Goal: Information Seeking & Learning: Learn about a topic

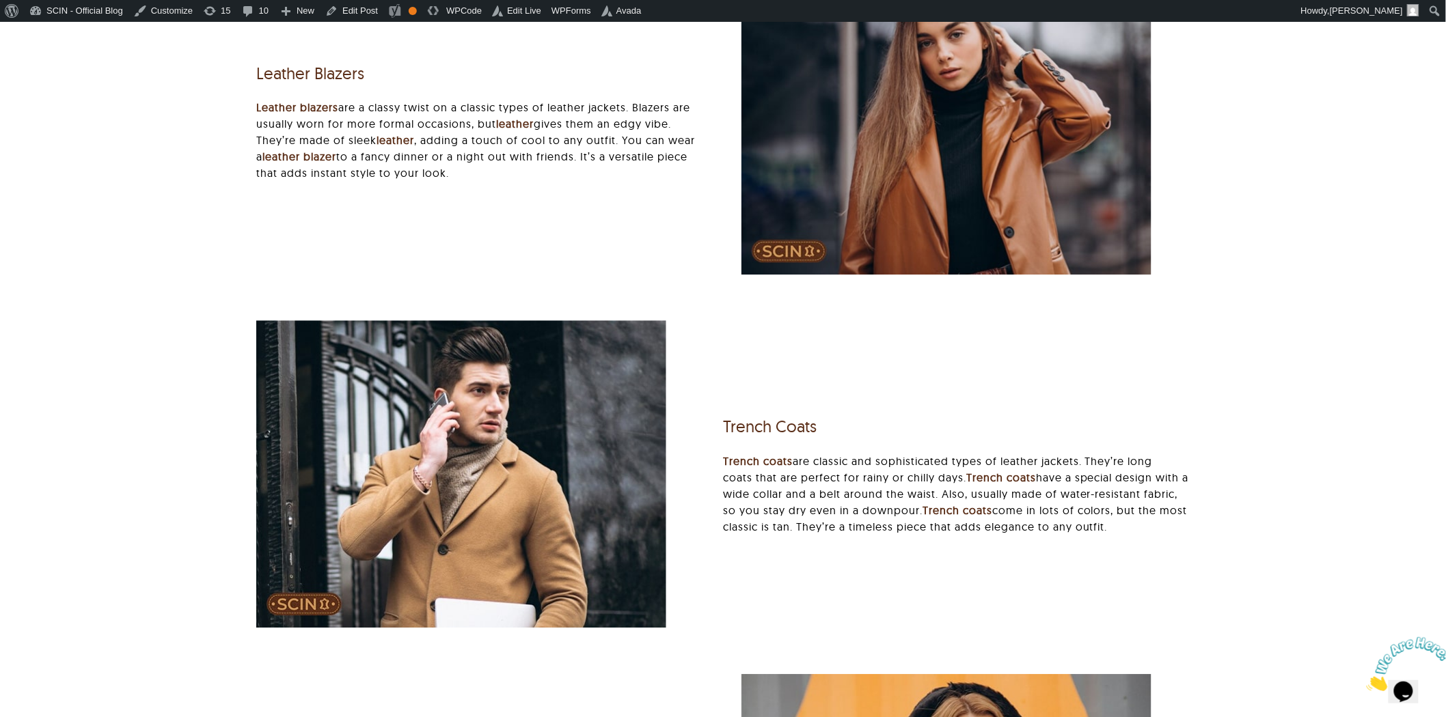
scroll to position [3492, 0]
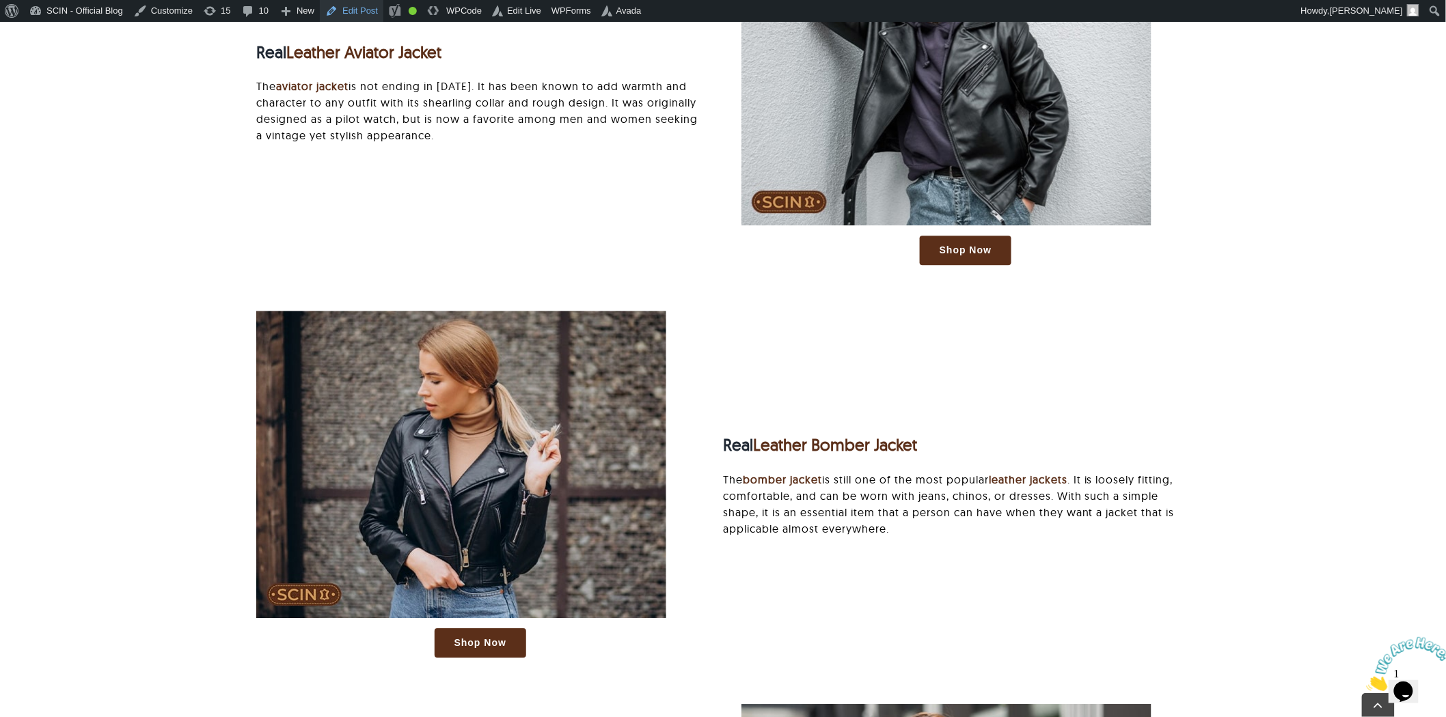
scroll to position [1822, 0]
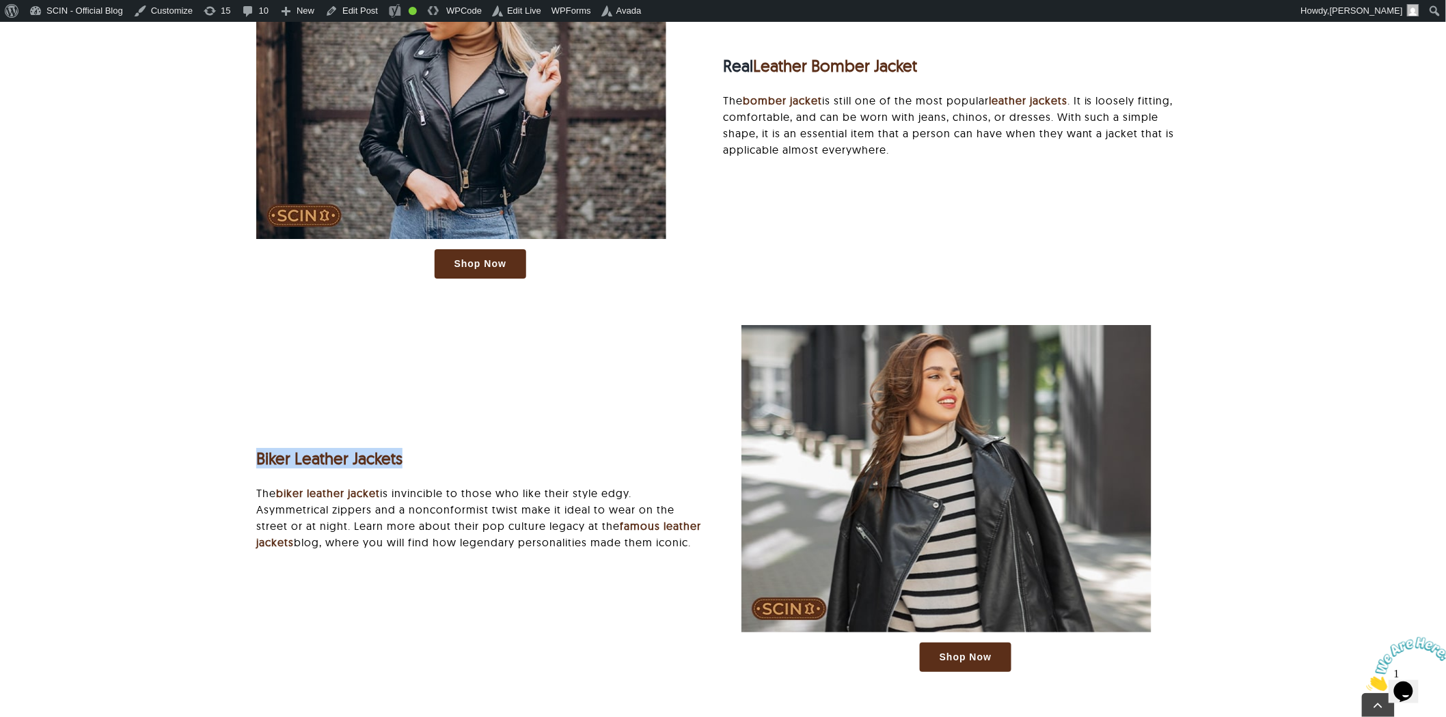
drag, startPoint x: 263, startPoint y: 452, endPoint x: 500, endPoint y: 452, distance: 237.1
click at [500, 452] on h3 "Biker Leather Jackets" at bounding box center [480, 459] width 448 height 20
drag, startPoint x: 500, startPoint y: 452, endPoint x: 213, endPoint y: 458, distance: 287.0
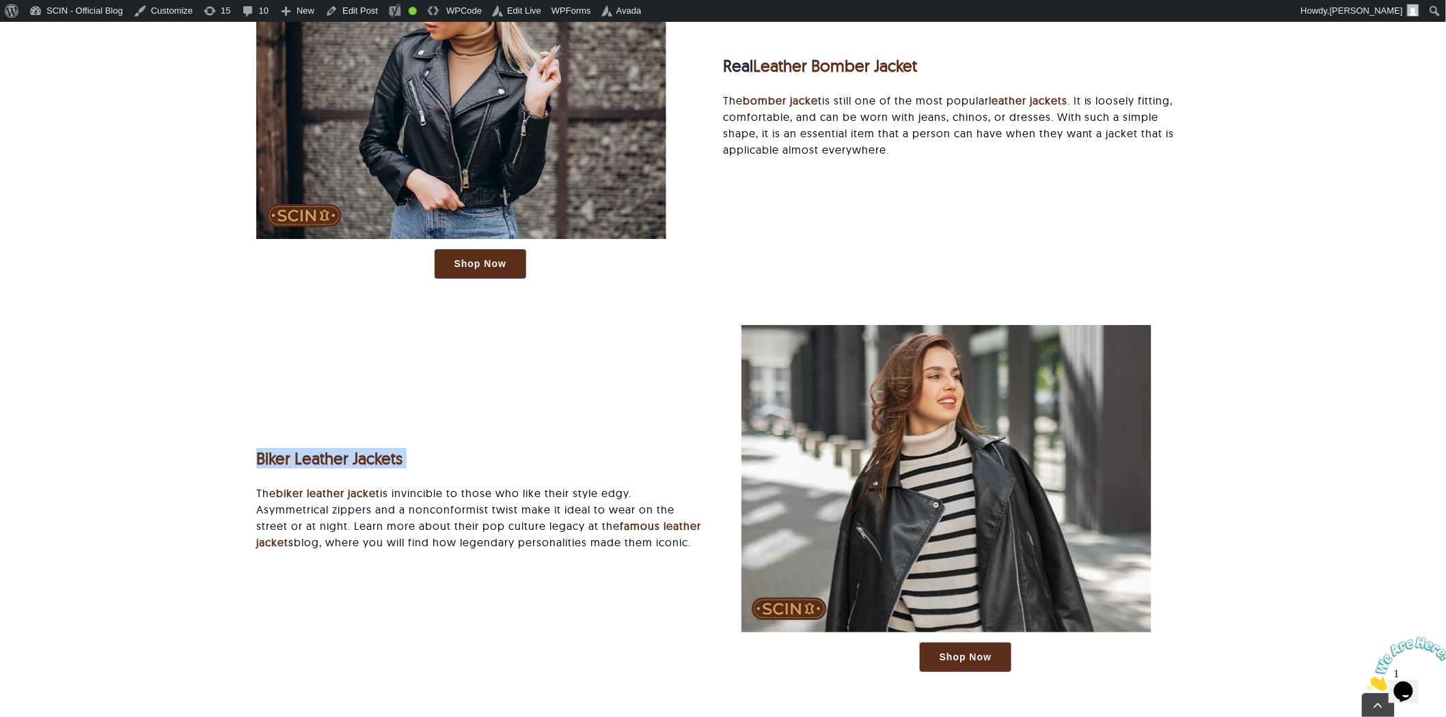
drag, startPoint x: 213, startPoint y: 458, endPoint x: 462, endPoint y: 455, distance: 248.7
click at [462, 455] on h3 "Biker Leather Jackets" at bounding box center [480, 459] width 448 height 20
drag, startPoint x: 462, startPoint y: 455, endPoint x: 197, endPoint y: 456, distance: 265.1
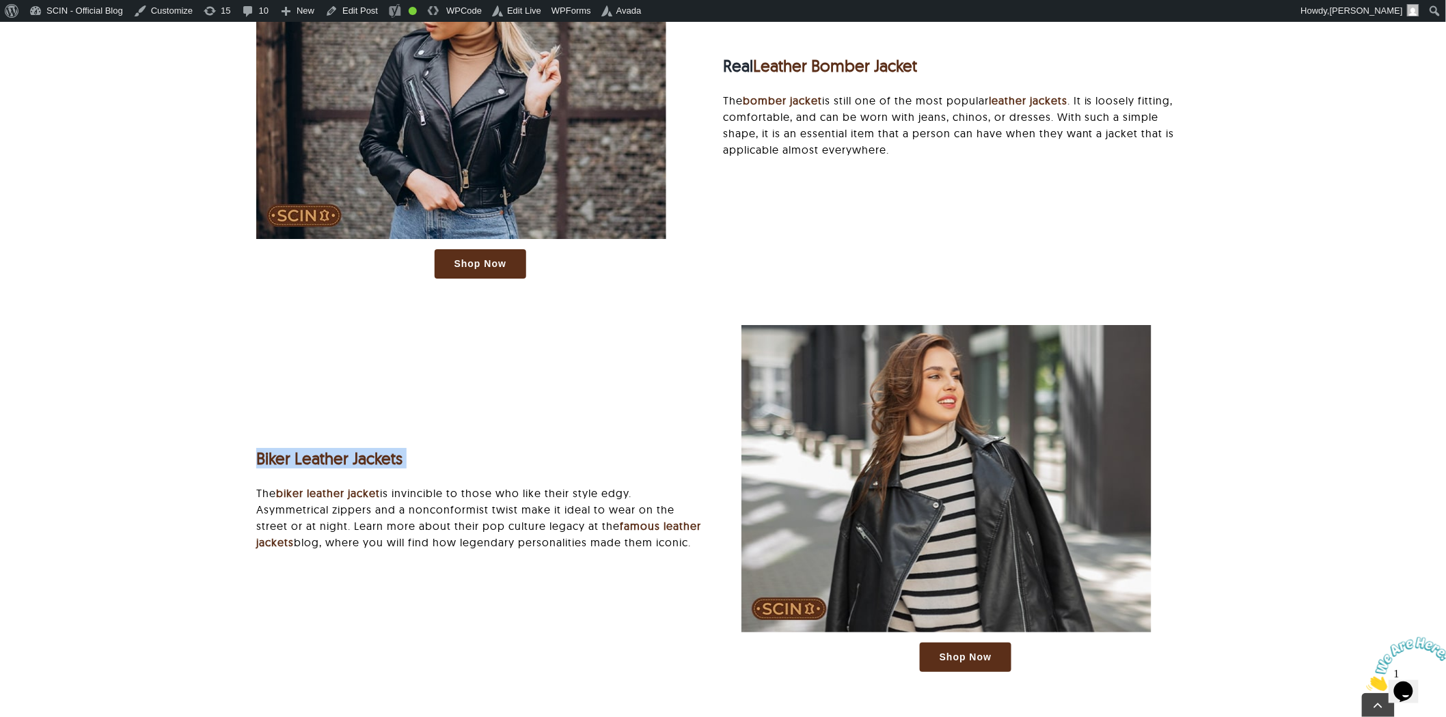
drag, startPoint x: 197, startPoint y: 456, endPoint x: 537, endPoint y: 433, distance: 341.1
click at [530, 435] on div "Biker Leather Jackets The biker leather jacket is invincible to those who like …" at bounding box center [480, 499] width 448 height 132
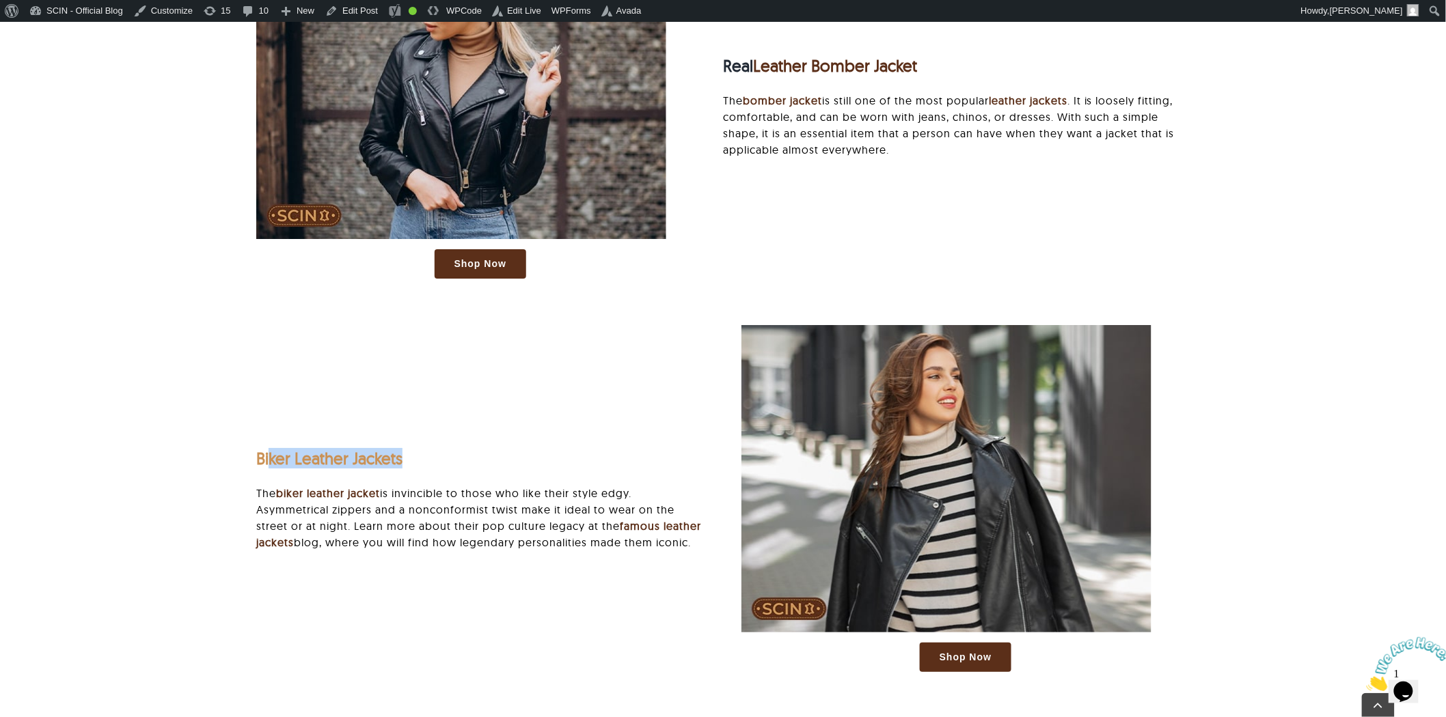
drag, startPoint x: 435, startPoint y: 445, endPoint x: 269, endPoint y: 459, distance: 166.6
click at [269, 459] on div "Biker Leather Jackets The biker leather jacket is invincible to those who like …" at bounding box center [480, 499] width 448 height 132
click at [247, 460] on div "Biker Leather Jackets The biker leather jacket is invincible to those who like …" at bounding box center [480, 499] width 485 height 132
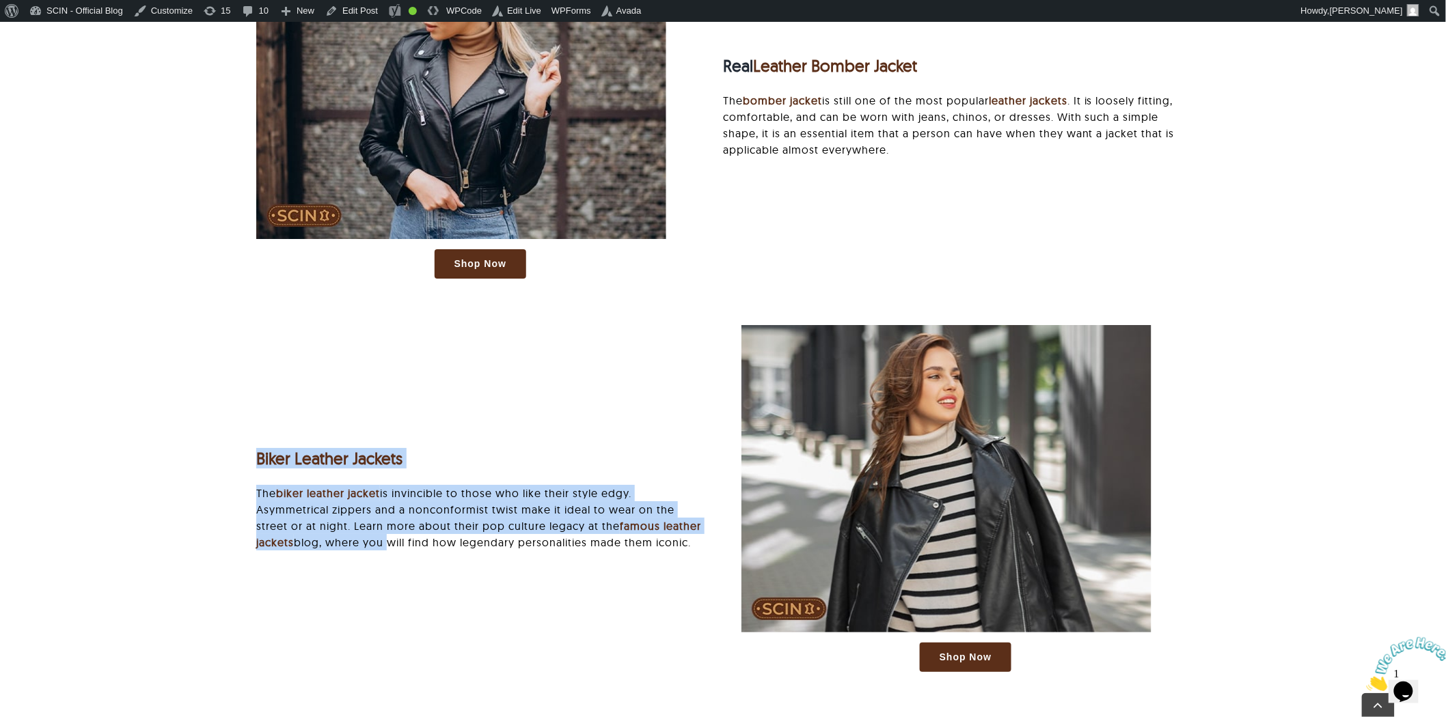
drag, startPoint x: 247, startPoint y: 460, endPoint x: 409, endPoint y: 545, distance: 183.1
click at [374, 550] on div "Biker Leather Jackets The biker leather jacket is invincible to those who like …" at bounding box center [480, 499] width 485 height 132
click at [574, 532] on p "The biker leather jacket is invincible to those who like their style edgy. Asym…" at bounding box center [480, 518] width 448 height 66
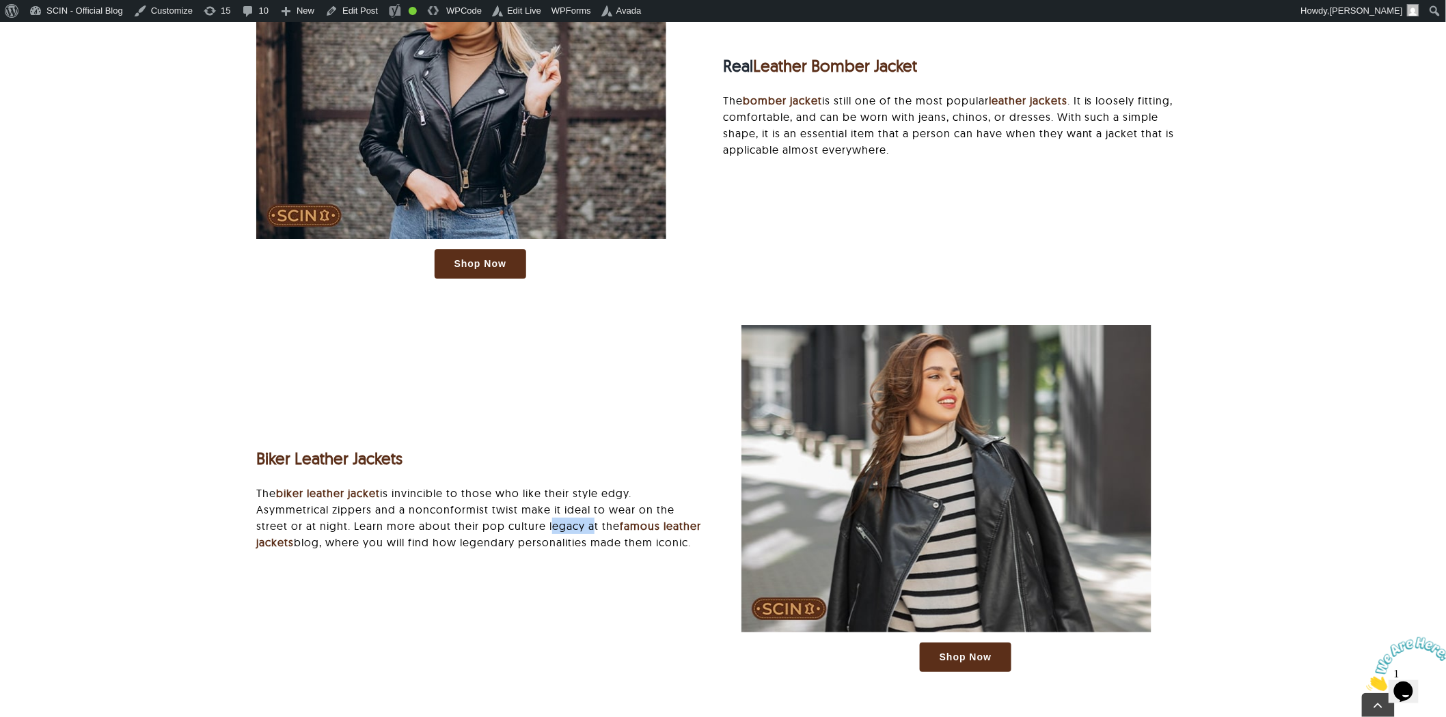
click at [574, 532] on p "The biker leather jacket is invincible to those who like their style edgy. Asym…" at bounding box center [480, 518] width 448 height 66
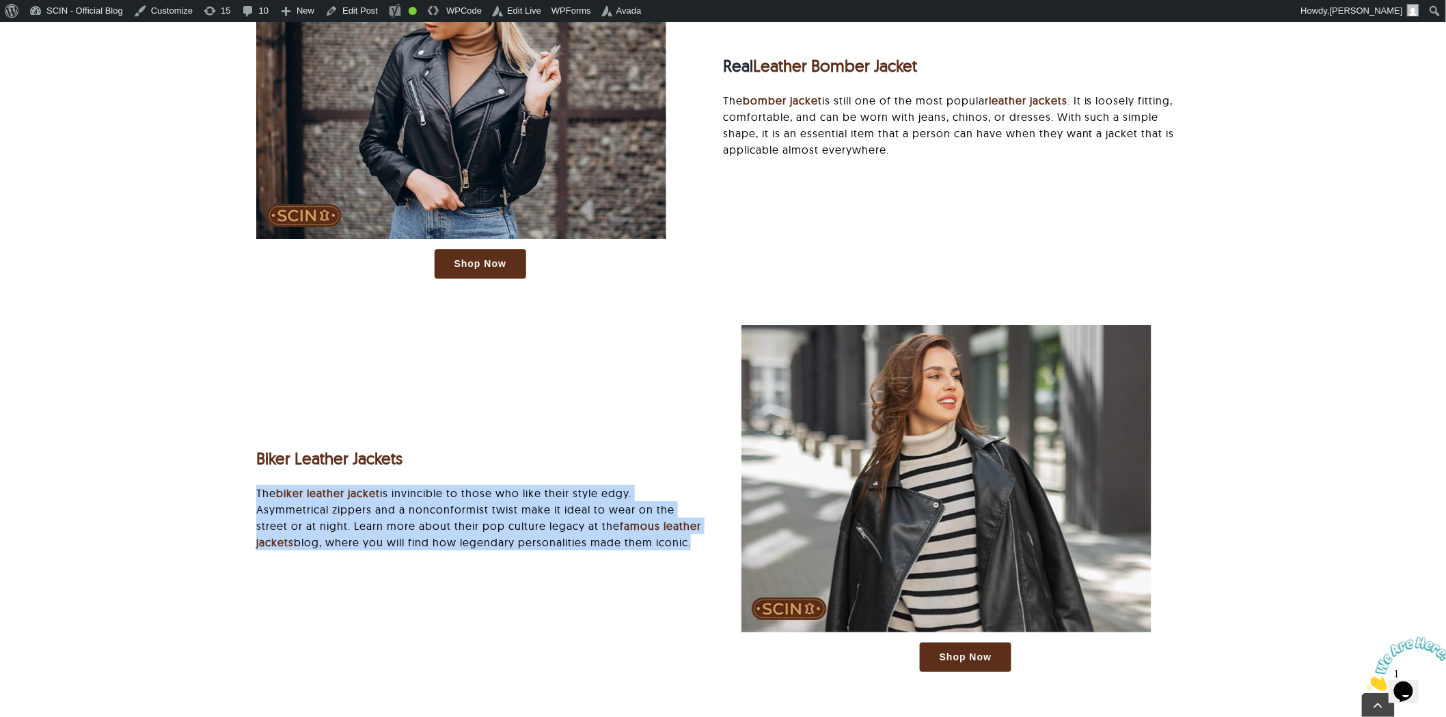
click at [574, 532] on p "The biker leather jacket is invincible to those who like their style edgy. Asym…" at bounding box center [480, 518] width 448 height 66
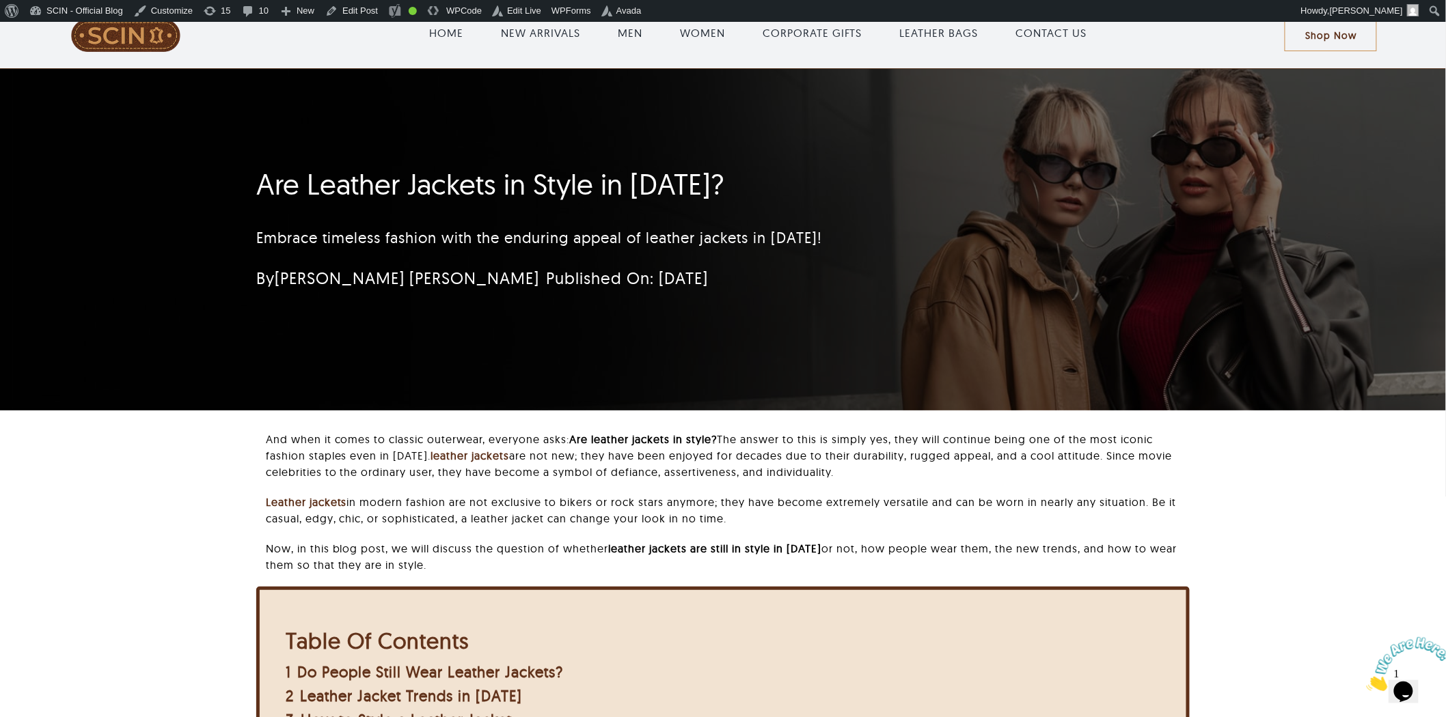
scroll to position [0, 0]
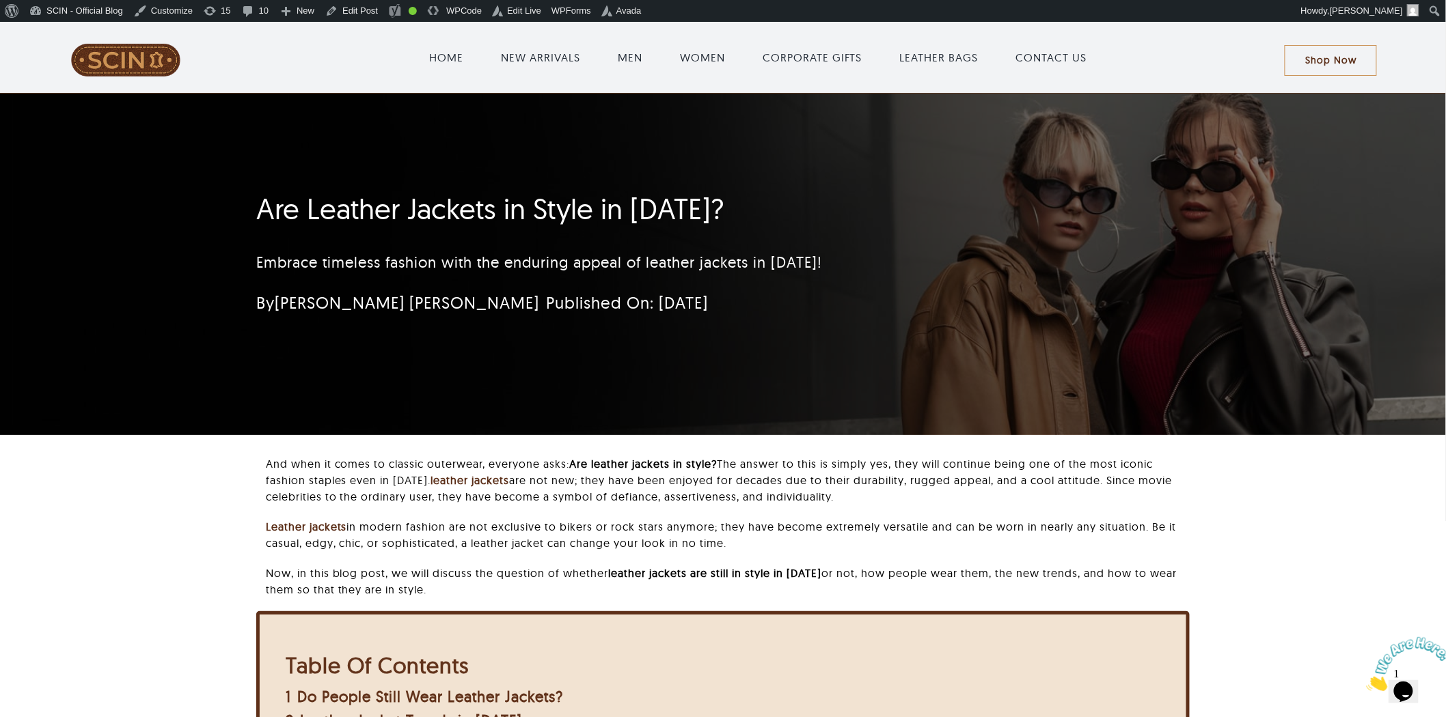
click at [263, 206] on h1 "Are Leather Jackets in Style in [DATE]?" at bounding box center [641, 209] width 771 height 34
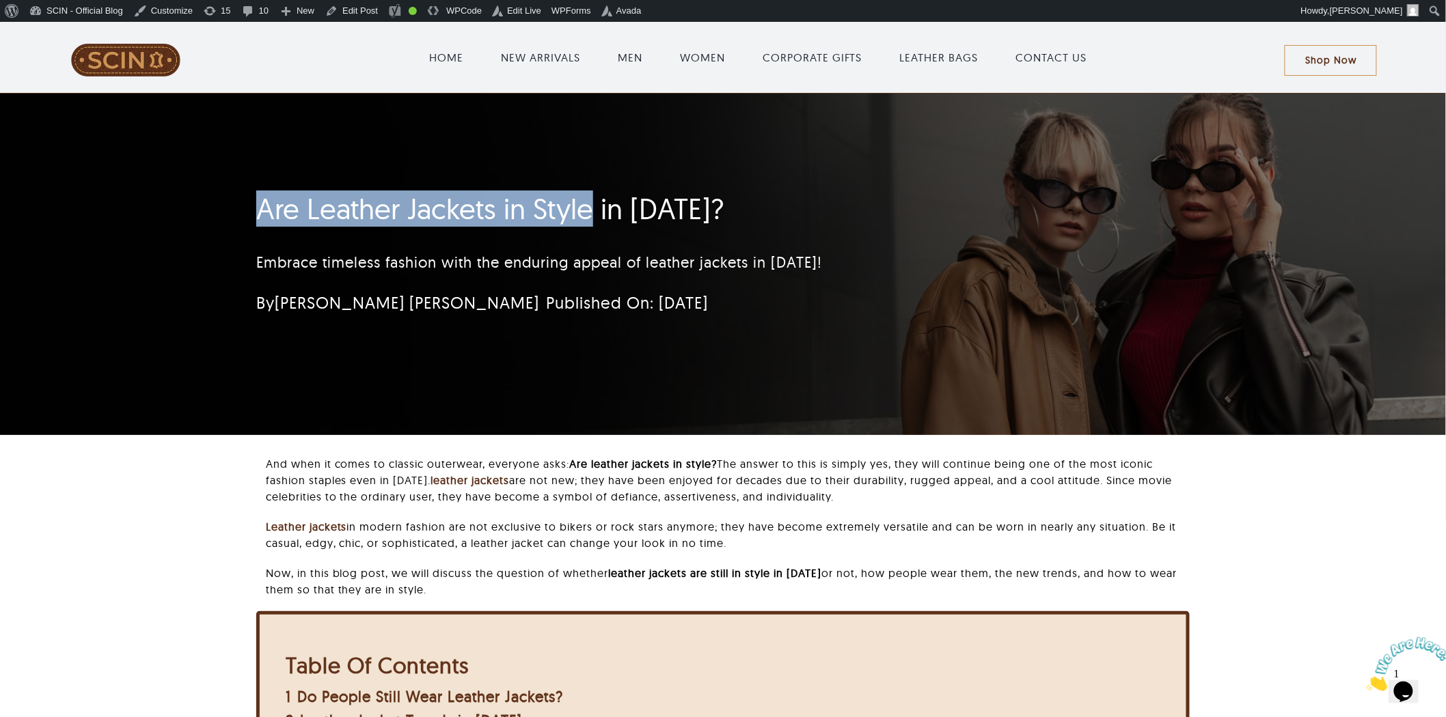
drag, startPoint x: 263, startPoint y: 206, endPoint x: 560, endPoint y: 198, distance: 297.3
click at [560, 198] on h1 "Are Leather Jackets in Style in [DATE]?" at bounding box center [641, 209] width 771 height 34
copy h1 "Are Leather Jackets in Style"
